Goal: Task Accomplishment & Management: Use online tool/utility

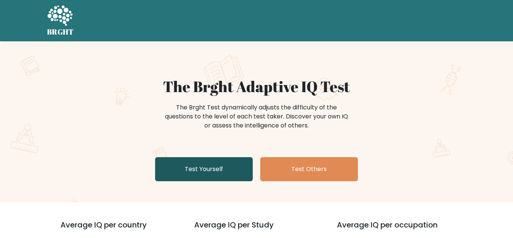
click at [184, 160] on link "Test Yourself" at bounding box center [204, 169] width 98 height 24
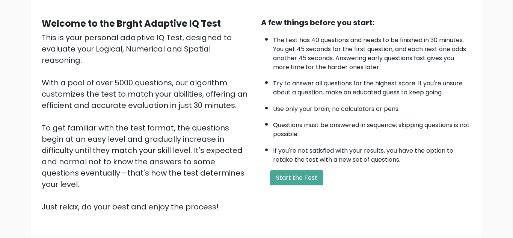
scroll to position [106, 0]
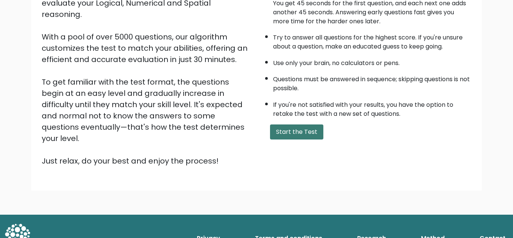
click at [287, 132] on button "Start the Test" at bounding box center [296, 131] width 53 height 15
click at [306, 134] on button "Start the Test" at bounding box center [296, 131] width 53 height 15
